Goal: Information Seeking & Learning: Learn about a topic

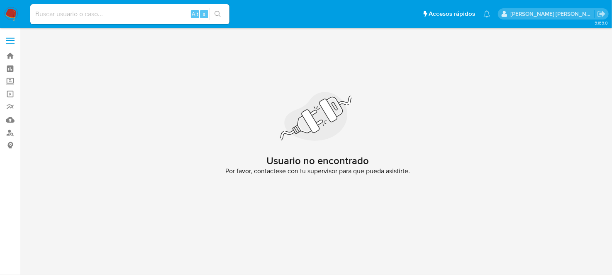
click at [84, 11] on input at bounding box center [129, 14] width 199 height 11
paste input "52323188"
type input "52323188"
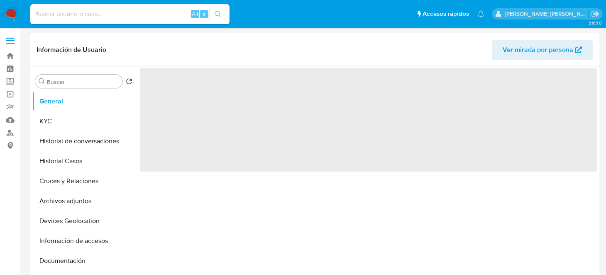
select select "10"
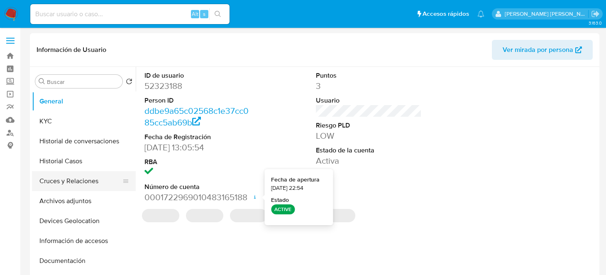
scroll to position [41, 0]
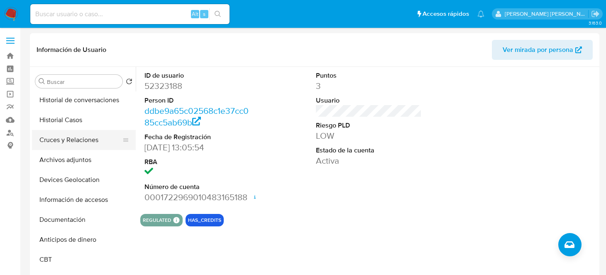
click at [83, 134] on button "Cruces y Relaciones" at bounding box center [80, 140] width 97 height 20
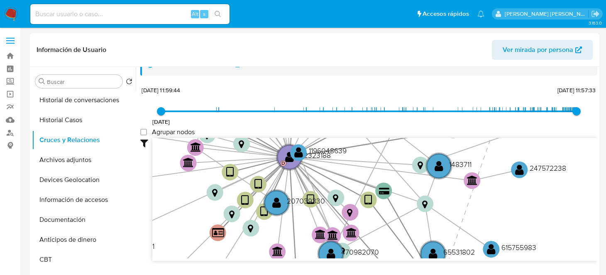
scroll to position [22, 0]
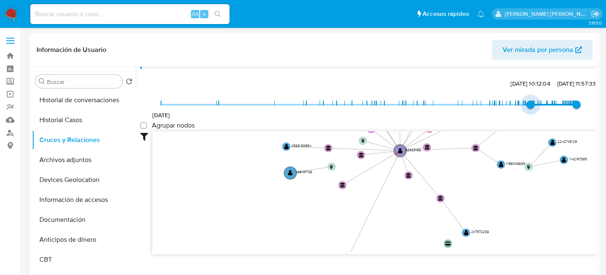
drag, startPoint x: 162, startPoint y: 104, endPoint x: 527, endPoint y: 109, distance: 364.9
click at [527, 109] on span "31/3/2025, 10:12:04" at bounding box center [530, 104] width 8 height 8
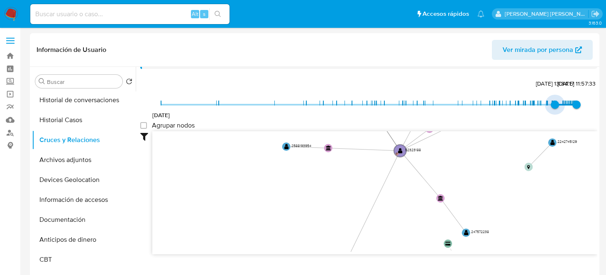
type input "1752964331000"
drag, startPoint x: 525, startPoint y: 106, endPoint x: 553, endPoint y: 107, distance: 27.4
click at [553, 107] on span "19/7/2025, 16:32:11" at bounding box center [556, 104] width 8 height 8
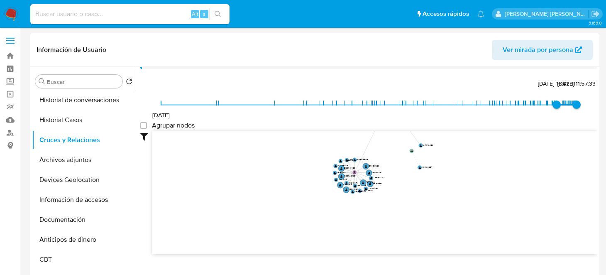
drag, startPoint x: 403, startPoint y: 203, endPoint x: 395, endPoint y: 128, distance: 75.1
click at [395, 128] on div "17/12/2020 19/7/2025, 16:32:11 12/10/2025, 11:57:33 Agrupar nodos Filtros Confi…" at bounding box center [368, 181] width 457 height 206
click at [141, 124] on group_nodes "Agrupar nodos" at bounding box center [143, 125] width 7 height 7
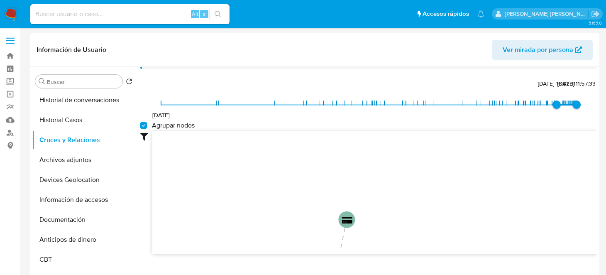
drag, startPoint x: 432, startPoint y: 171, endPoint x: 445, endPoint y: 277, distance: 106.6
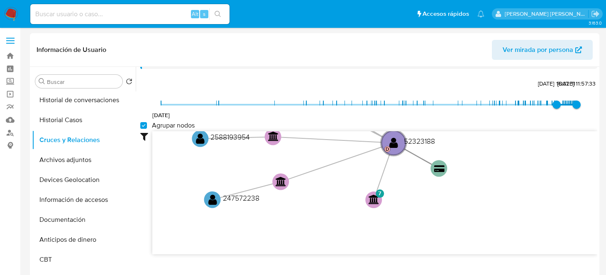
drag, startPoint x: 398, startPoint y: 167, endPoint x: 420, endPoint y: 220, distance: 57.1
click at [418, 253] on div "device-677926ba911551da3b9df2d8  device-6407cbe308813b00183d2644  device-6306…" at bounding box center [374, 192] width 445 height 123
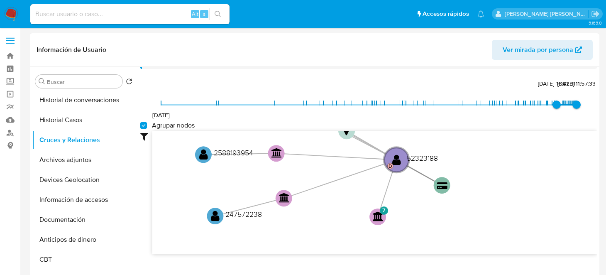
drag, startPoint x: 430, startPoint y: 195, endPoint x: 436, endPoint y: 249, distance: 53.5
click at [436, 249] on icon "device-677926ba911551da3b9df2d8  device-6407cbe308813b00183d2644  device-6306…" at bounding box center [374, 191] width 445 height 120
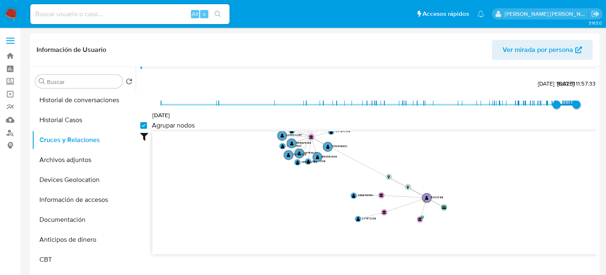
click at [143, 122] on group_nodes "Agrupar nodos" at bounding box center [143, 125] width 7 height 7
checkbox group_nodes "false"
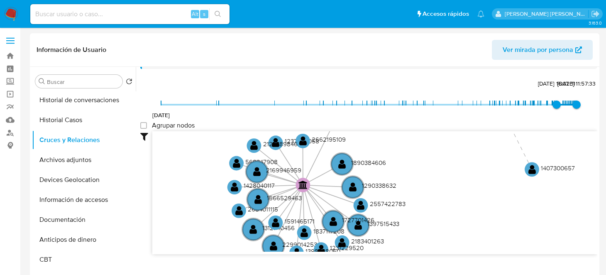
drag, startPoint x: 372, startPoint y: 218, endPoint x: 378, endPoint y: 110, distance: 108.9
click at [378, 110] on div "17/12/2020 19/7/2025, 16:32:11 12/10/2025, 11:57:33 Agrupar nodos Filtros Confi…" at bounding box center [368, 181] width 457 height 206
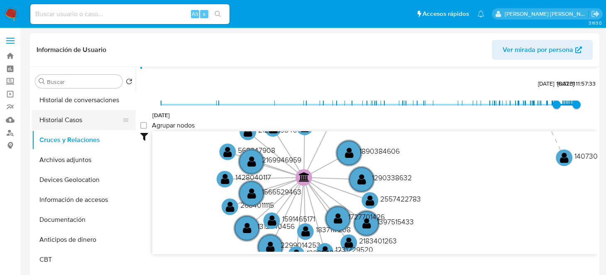
drag, startPoint x: 61, startPoint y: 126, endPoint x: 70, endPoint y: 126, distance: 8.3
click at [61, 126] on button "Historial Casos" at bounding box center [80, 120] width 97 height 20
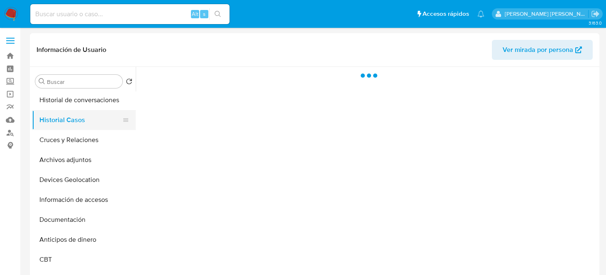
scroll to position [0, 0]
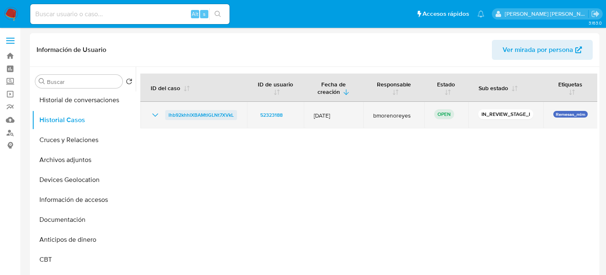
click at [198, 115] on span "lhb92khhlXBAMtlGLNt7XVkL" at bounding box center [201, 115] width 65 height 10
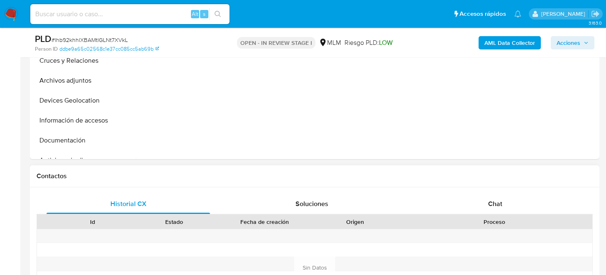
select select "10"
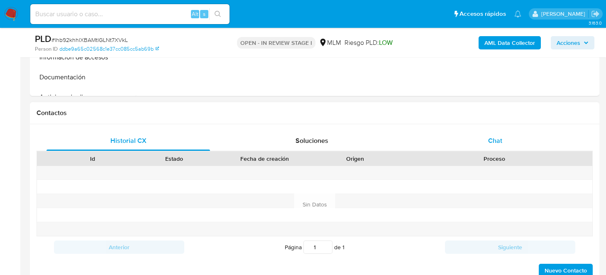
click at [495, 141] on span "Chat" at bounding box center [495, 141] width 14 height 10
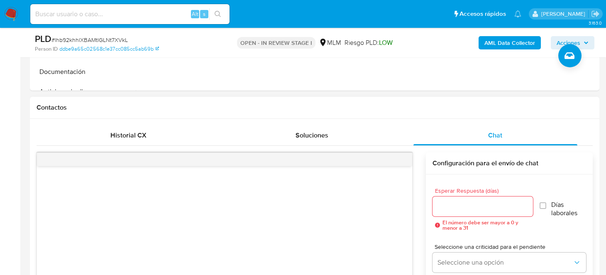
scroll to position [374, 0]
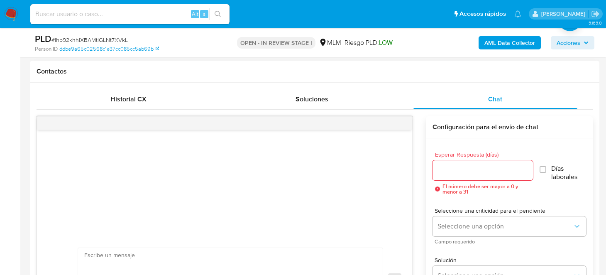
click at [454, 172] on input "Esperar Respuesta (días)" at bounding box center [482, 170] width 101 height 11
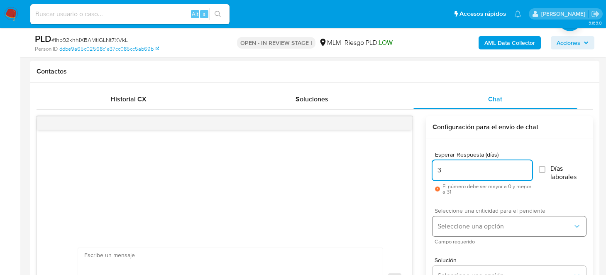
type input "3"
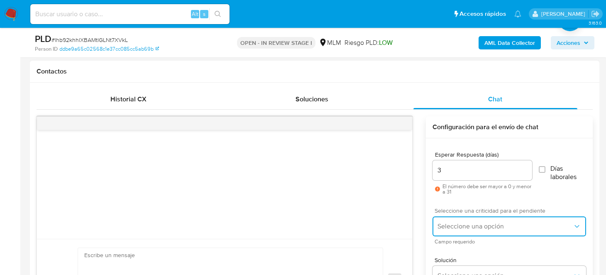
click at [452, 223] on span "Seleccione una opción" at bounding box center [504, 226] width 135 height 8
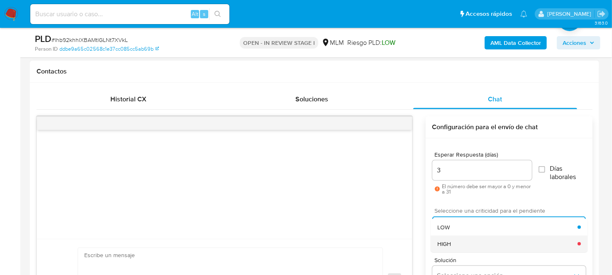
click at [459, 244] on div "HIGH" at bounding box center [507, 243] width 140 height 17
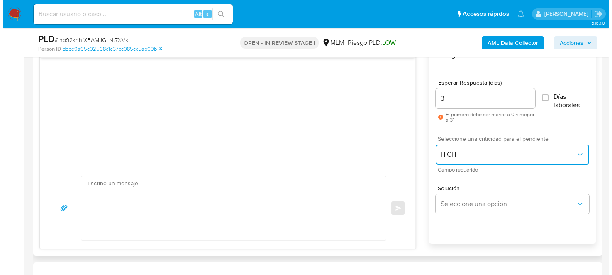
scroll to position [498, 0]
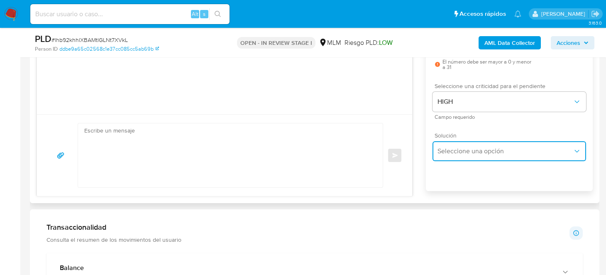
click at [453, 149] on span "Seleccione una opción" at bounding box center [504, 151] width 135 height 8
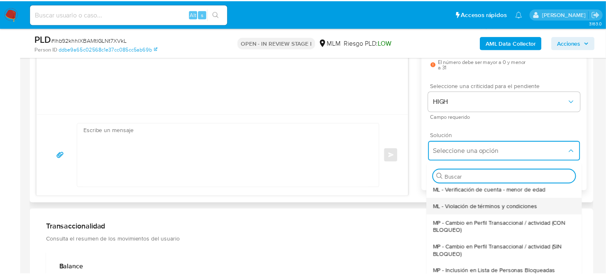
scroll to position [10, 0]
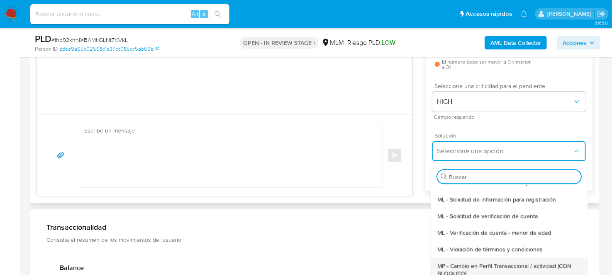
click at [476, 266] on span "MP - Cambio en Perfil Transaccional / actividad (CON BLOQUEO)" at bounding box center [509, 269] width 144 height 15
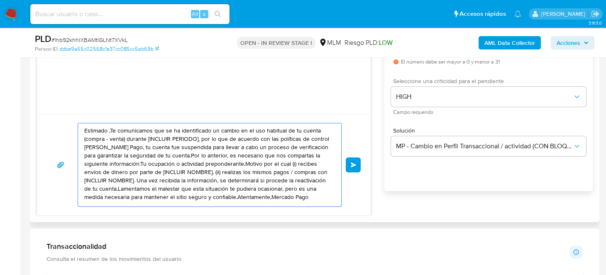
scroll to position [5, 0]
drag, startPoint x: 86, startPoint y: 129, endPoint x: 117, endPoint y: 209, distance: 86.5
click at [117, 209] on div "Estimado ,Te comunicamos que se ha identificado un cambio en el uso habitual de…" at bounding box center [204, 164] width 334 height 101
type textarea "E"
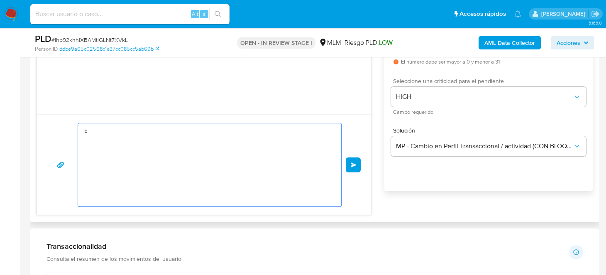
scroll to position [0, 0]
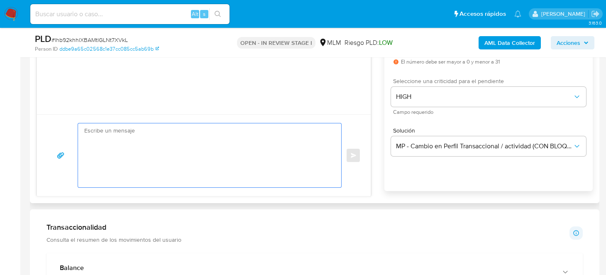
paste textarea "Estimado Cliente, Te comunicamos que de acuerdo con las políticas de control de…"
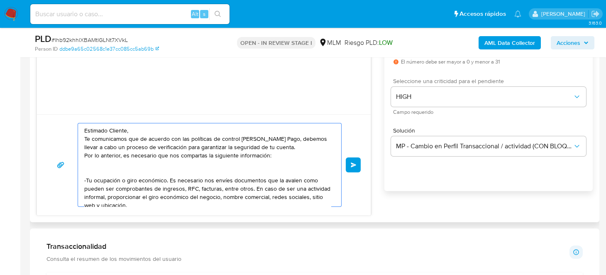
scroll to position [85, 0]
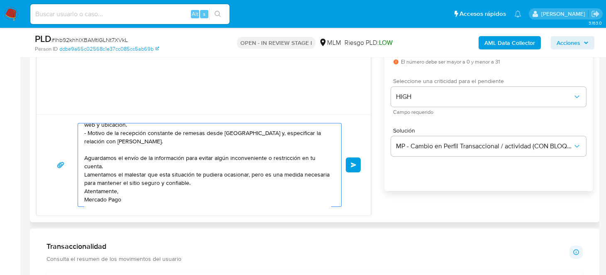
click at [133, 179] on textarea "Estimado Cliente, Te comunicamos que de acuerdo con las políticas de control de…" at bounding box center [207, 164] width 247 height 83
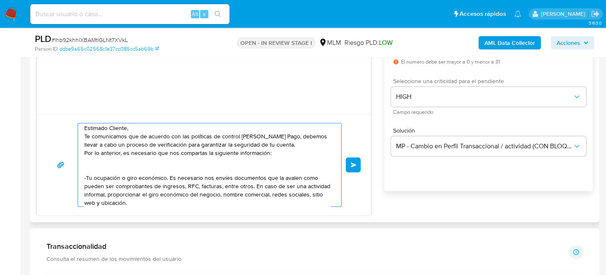
click at [124, 166] on textarea "Estimado Cliente, Te comunicamos que de acuerdo con las políticas de control de…" at bounding box center [207, 164] width 247 height 83
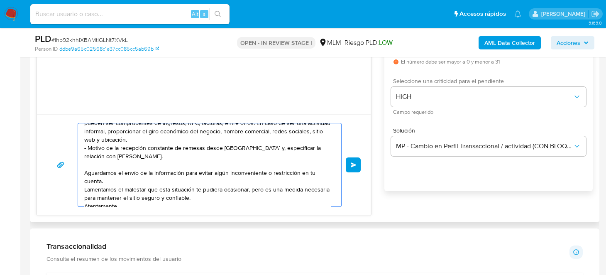
scroll to position [38, 0]
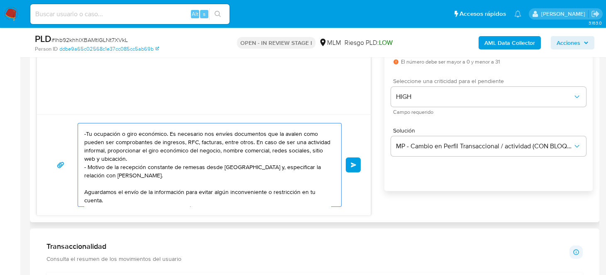
click at [176, 173] on textarea "Estimado Cliente, Te comunicamos que de acuerdo con las políticas de control de…" at bounding box center [207, 164] width 247 height 83
click at [222, 170] on textarea "Estimado Cliente, Te comunicamos que de acuerdo con las políticas de control de…" at bounding box center [207, 164] width 247 height 83
drag, startPoint x: 298, startPoint y: 165, endPoint x: 303, endPoint y: 175, distance: 10.8
click at [303, 175] on textarea "Estimado Cliente, Te comunicamos que de acuerdo con las políticas de control de…" at bounding box center [207, 164] width 247 height 83
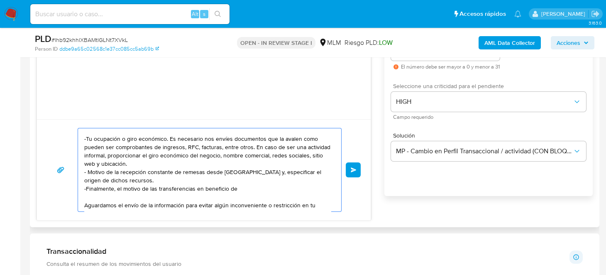
scroll to position [498, 0]
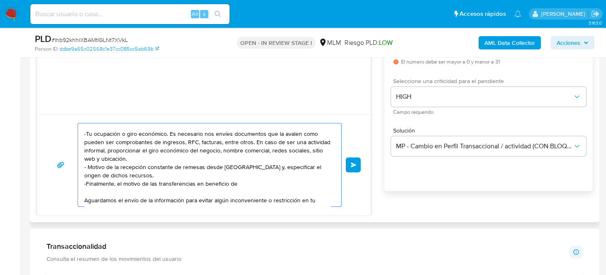
paste textarea "ISABEL DEL CARMEN CORTES VAZQUEZ"
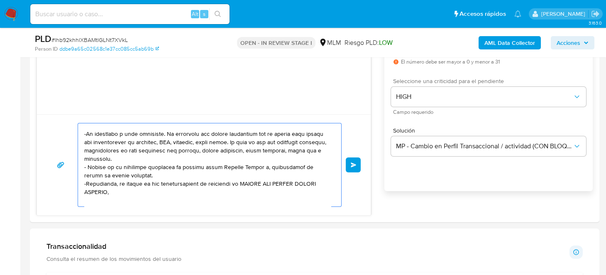
paste textarea "MARTHA ESPINOZA GARCIA"
paste textarea "VICTORIA TORRIJOS ALMAZAN"
click at [191, 191] on textarea at bounding box center [207, 164] width 247 height 83
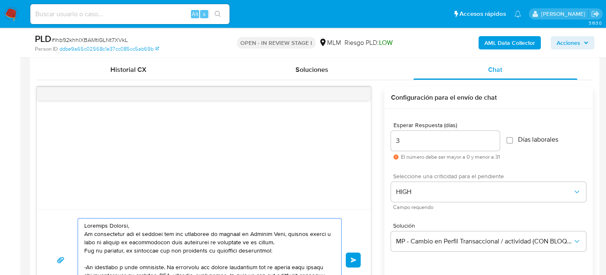
scroll to position [456, 0]
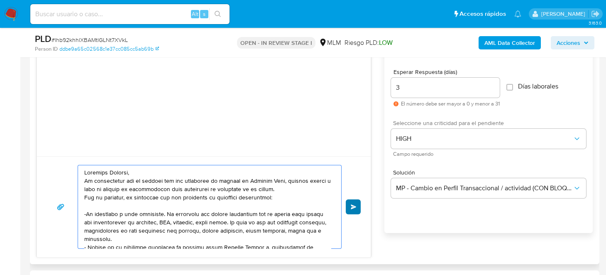
type textarea "Estimado Cliente, Te comunicamos que de acuerdo con las políticas de control de…"
click at [355, 208] on button "Enviar" at bounding box center [353, 206] width 15 height 15
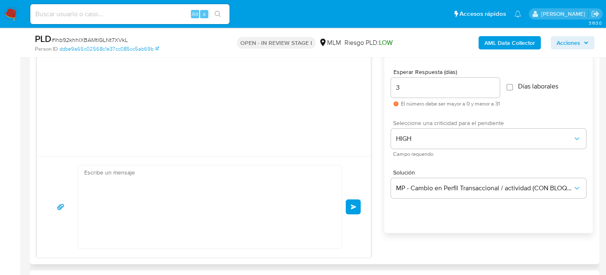
scroll to position [120, 0]
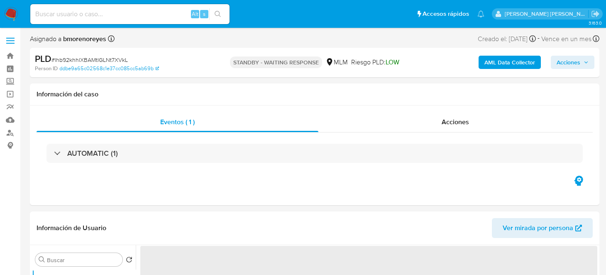
select select "10"
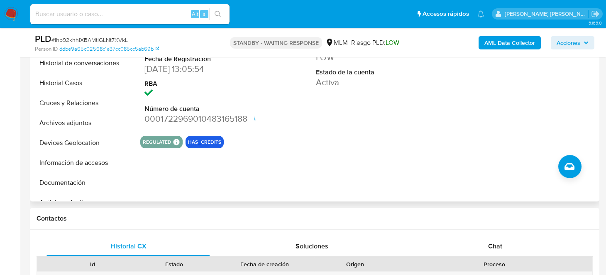
scroll to position [125, 0]
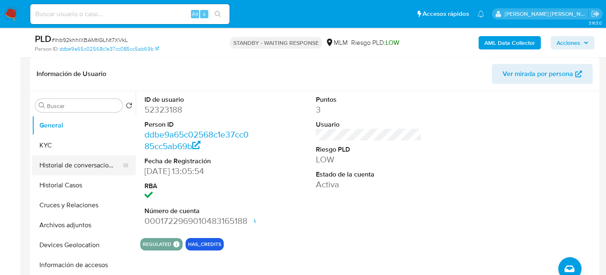
drag, startPoint x: 74, startPoint y: 147, endPoint x: 119, endPoint y: 154, distance: 45.4
click at [74, 147] on button "KYC" at bounding box center [84, 145] width 104 height 20
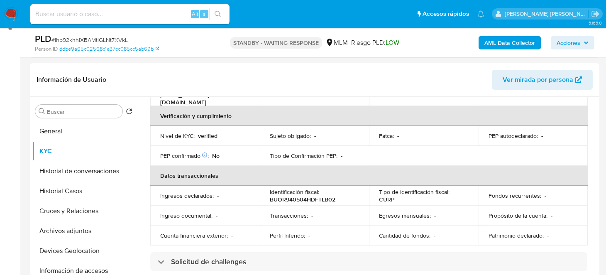
scroll to position [41, 0]
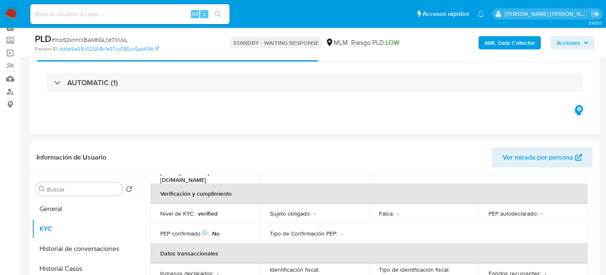
click at [11, 14] on img at bounding box center [11, 14] width 14 height 14
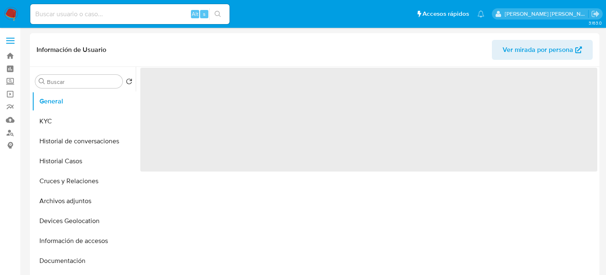
select select "10"
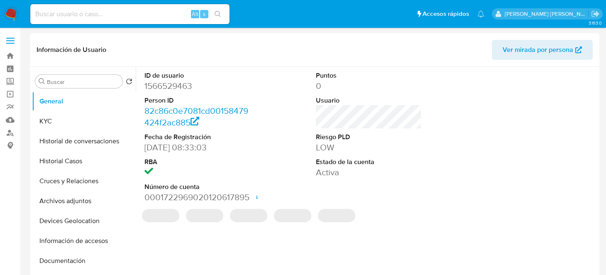
drag, startPoint x: 16, startPoint y: 18, endPoint x: 95, endPoint y: 41, distance: 81.8
click at [16, 18] on img at bounding box center [11, 14] width 14 height 14
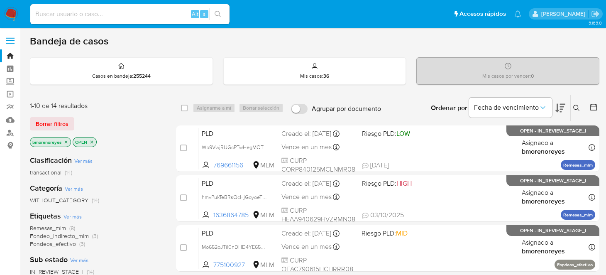
click at [122, 22] on div "Alt s" at bounding box center [129, 14] width 199 height 20
click at [129, 20] on div "Alt s" at bounding box center [129, 14] width 199 height 20
paste input "340744891"
type input "340744891"
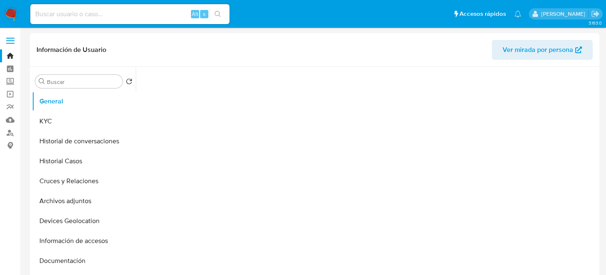
select select "10"
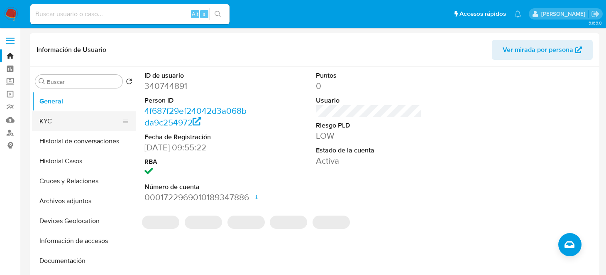
click at [53, 118] on button "KYC" at bounding box center [80, 121] width 97 height 20
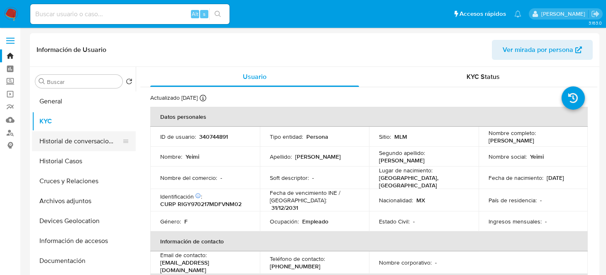
click at [59, 141] on button "Historial de conversaciones" at bounding box center [80, 141] width 97 height 20
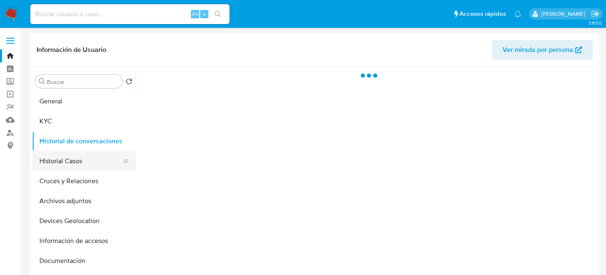
click at [61, 158] on button "Historial Casos" at bounding box center [80, 161] width 97 height 20
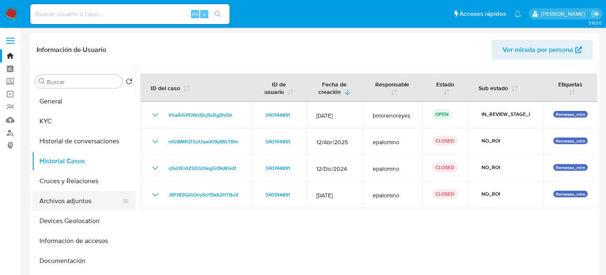
click at [90, 203] on button "Archivos adjuntos" at bounding box center [80, 201] width 97 height 20
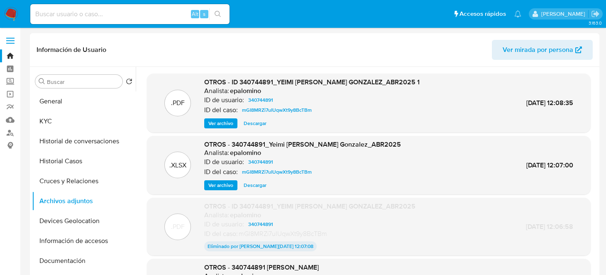
click at [247, 121] on span "Descargar" at bounding box center [255, 123] width 23 height 8
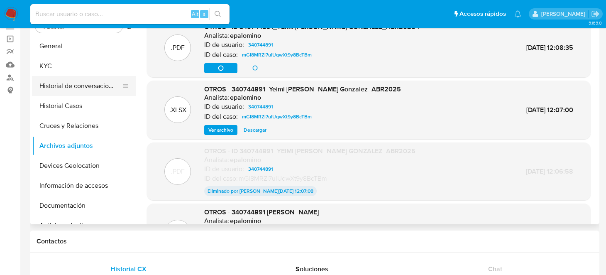
scroll to position [41, 0]
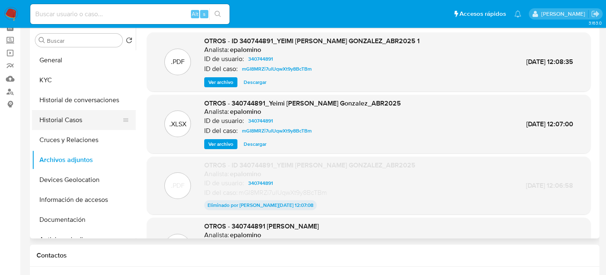
click at [70, 117] on button "Historial Casos" at bounding box center [80, 120] width 97 height 20
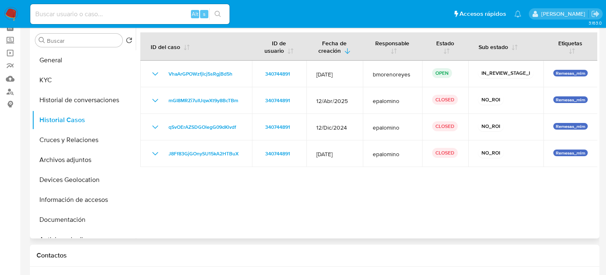
click at [313, 203] on div at bounding box center [367, 132] width 462 height 212
click at [49, 60] on button "General" at bounding box center [80, 60] width 97 height 20
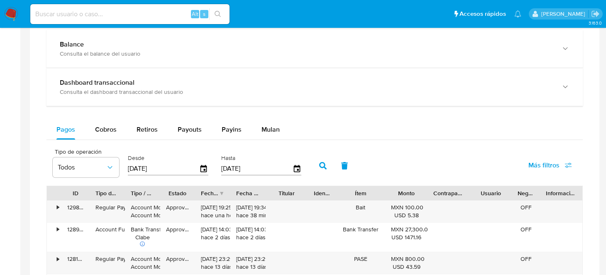
scroll to position [374, 0]
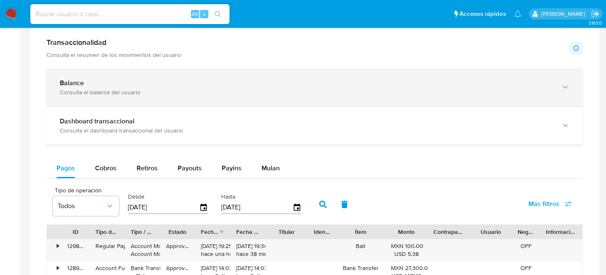
click at [107, 83] on div "Balance" at bounding box center [306, 83] width 493 height 8
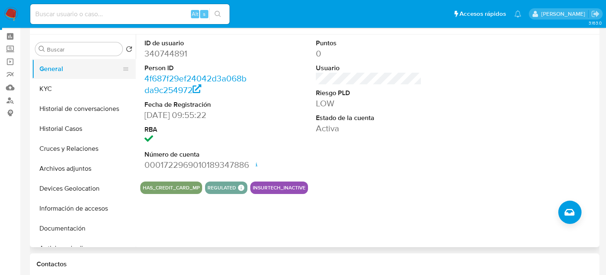
scroll to position [0, 0]
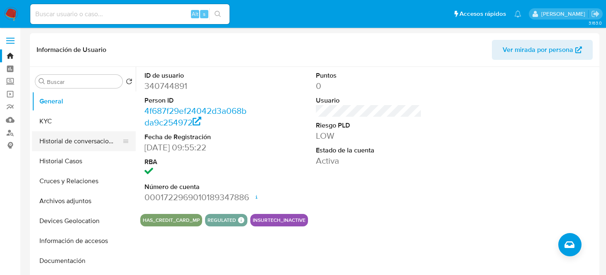
click at [80, 138] on button "Historial de conversaciones" at bounding box center [80, 141] width 97 height 20
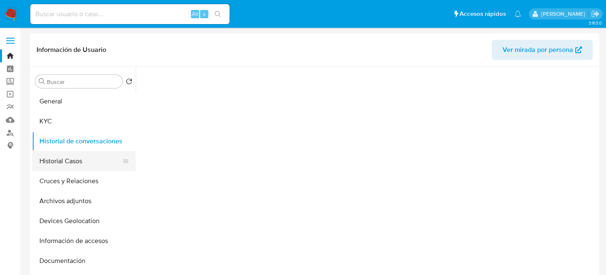
drag, startPoint x: 60, startPoint y: 156, endPoint x: 108, endPoint y: 161, distance: 48.4
click at [61, 156] on button "Historial Casos" at bounding box center [80, 161] width 97 height 20
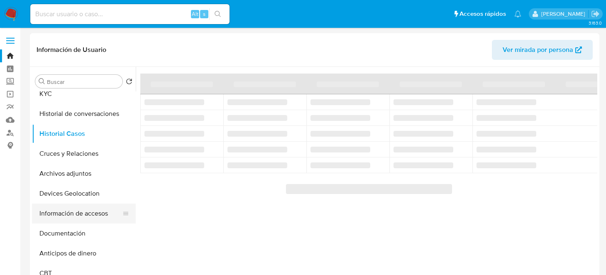
scroll to position [41, 0]
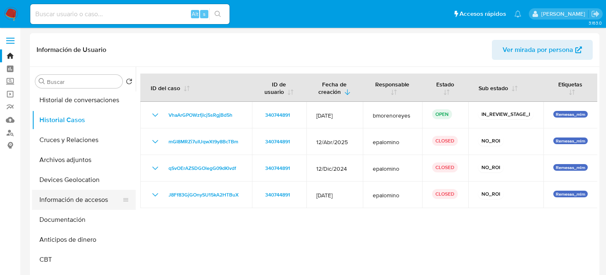
drag, startPoint x: 83, startPoint y: 198, endPoint x: 88, endPoint y: 200, distance: 5.4
click at [83, 198] on button "Información de accesos" at bounding box center [80, 200] width 97 height 20
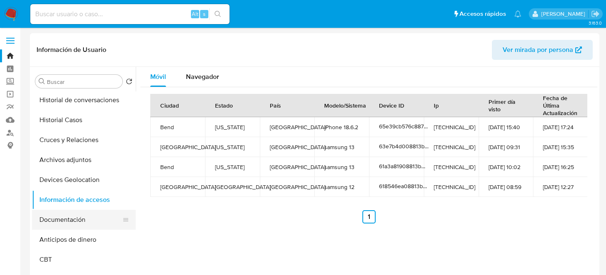
click at [75, 217] on button "Documentación" at bounding box center [80, 220] width 97 height 20
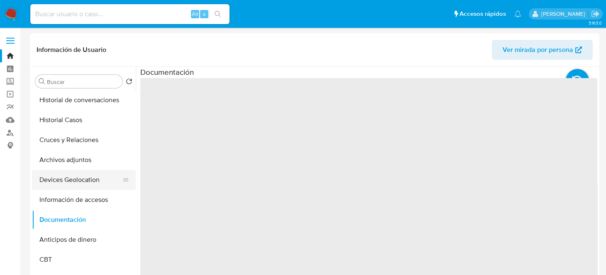
click at [85, 181] on button "Devices Geolocation" at bounding box center [80, 180] width 97 height 20
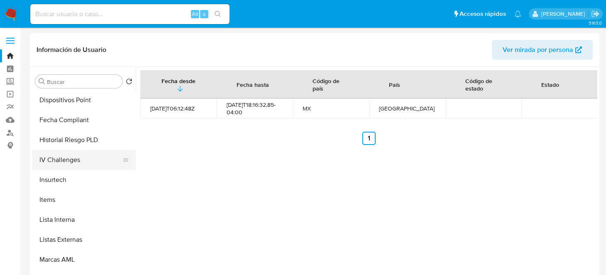
scroll to position [410, 0]
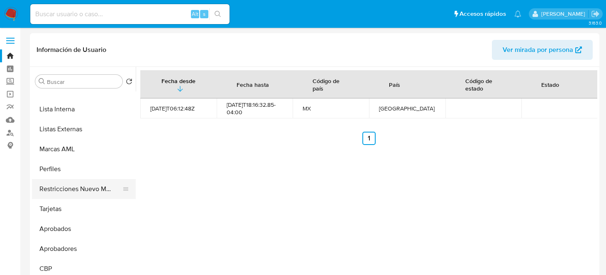
click at [83, 185] on button "Restricciones Nuevo Mundo" at bounding box center [80, 189] width 97 height 20
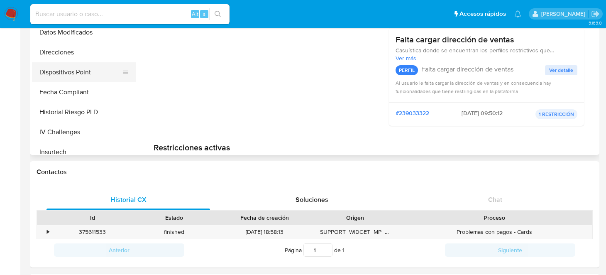
scroll to position [203, 0]
click at [62, 53] on button "Direcciones" at bounding box center [80, 53] width 97 height 20
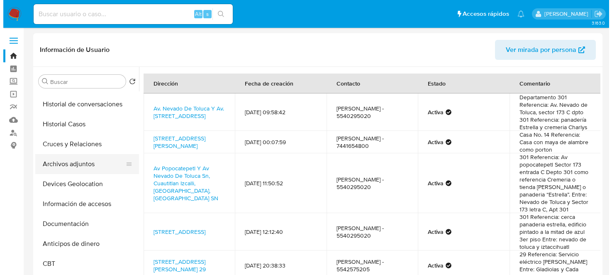
scroll to position [0, 0]
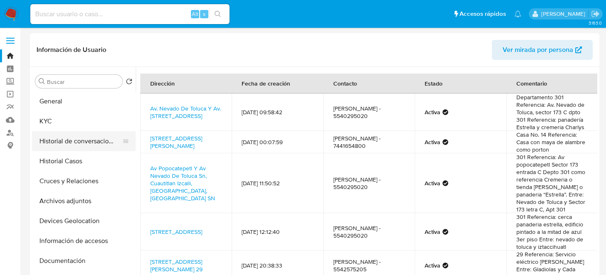
click at [78, 143] on button "Historial de conversaciones" at bounding box center [80, 141] width 97 height 20
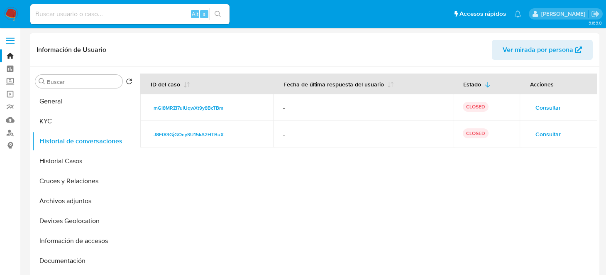
click at [539, 103] on span "Consultar" at bounding box center [547, 108] width 25 height 12
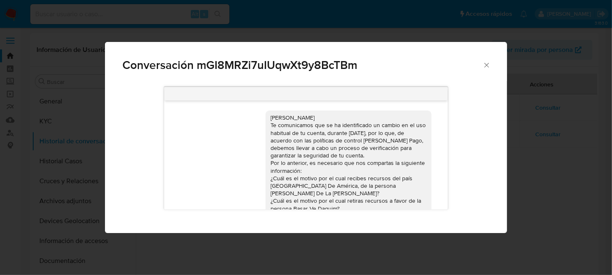
scroll to position [83, 0]
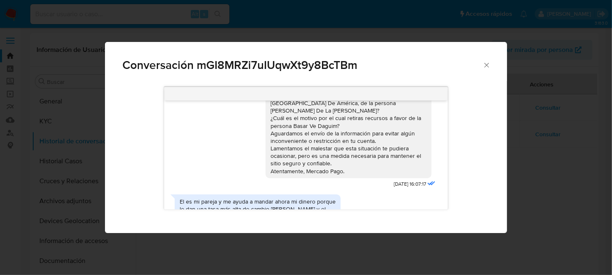
click at [540, 173] on div "Conversación mGI8MRZi7uIUqwXt9y8BcTBm [PERSON_NAME] Te comunicamos que se ha id…" at bounding box center [306, 137] width 612 height 275
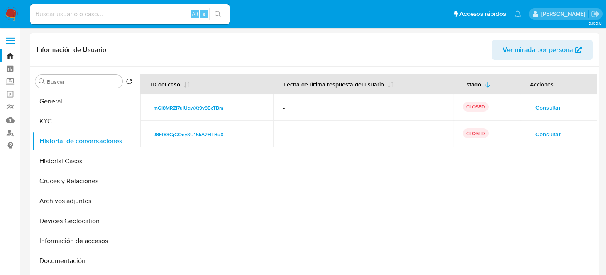
click at [554, 134] on span "Consultar" at bounding box center [547, 134] width 25 height 12
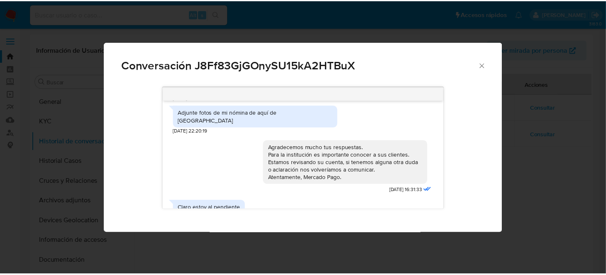
scroll to position [415, 0]
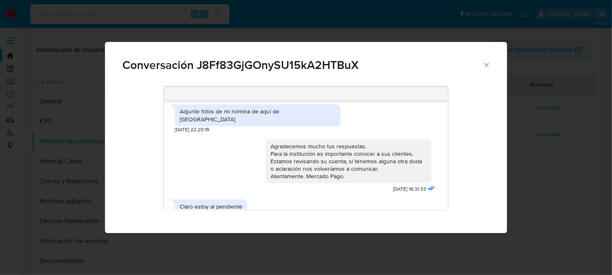
click at [60, 156] on div "Conversación J8Ff83GjGOnySU15kA2HTBuX [DATE] 22:30:22 Hola [DATE] 22:13:58 Actu…" at bounding box center [306, 137] width 612 height 275
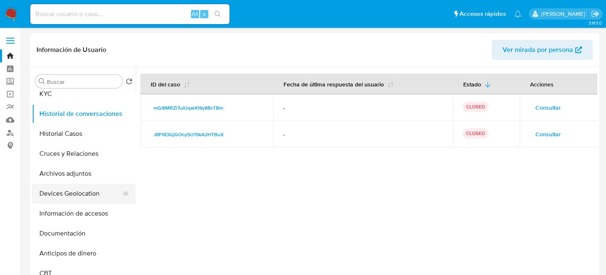
scroll to position [83, 0]
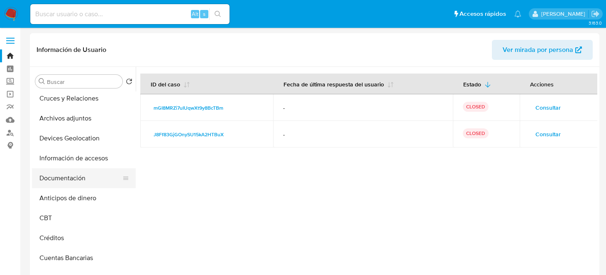
click at [66, 176] on button "Documentación" at bounding box center [80, 178] width 97 height 20
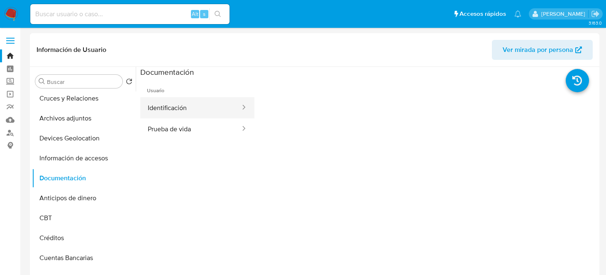
click at [194, 105] on button "Identificación" at bounding box center [190, 107] width 101 height 21
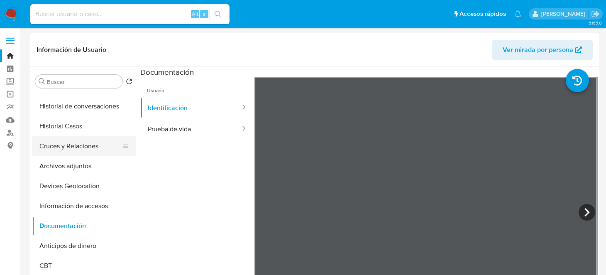
scroll to position [0, 0]
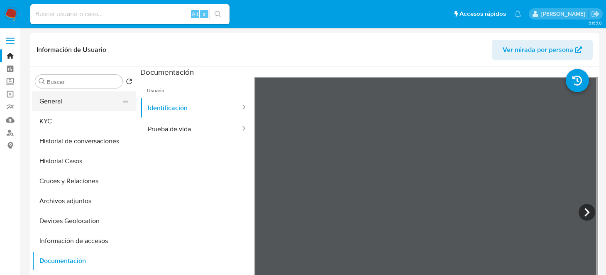
click at [69, 107] on button "General" at bounding box center [80, 101] width 97 height 20
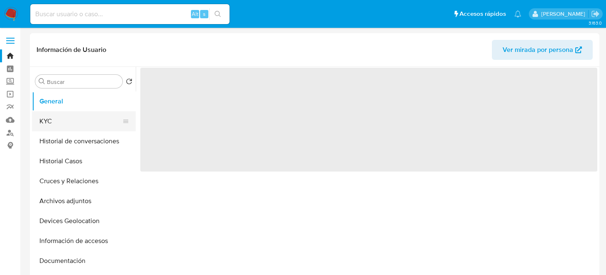
click at [66, 118] on button "KYC" at bounding box center [80, 121] width 97 height 20
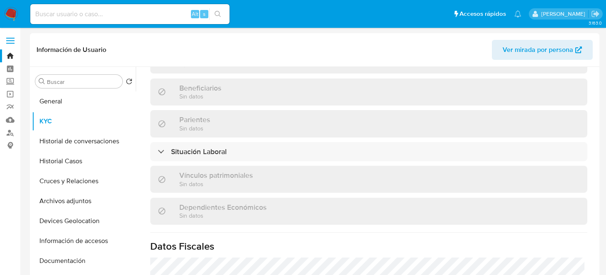
scroll to position [374, 0]
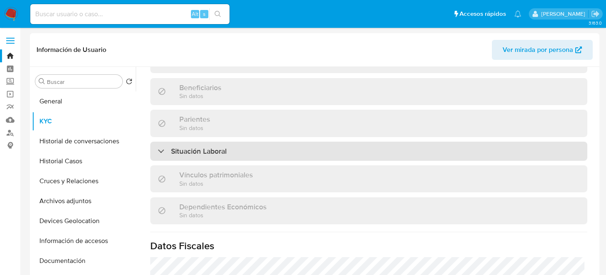
click at [234, 147] on div "Situación Laboral" at bounding box center [368, 151] width 437 height 19
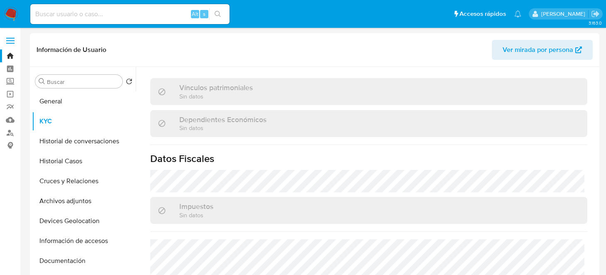
scroll to position [644, 0]
